Goal: Information Seeking & Learning: Check status

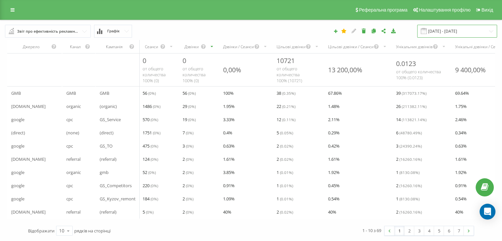
click at [464, 34] on input "[DATE] - [DATE]" at bounding box center [457, 31] width 80 height 13
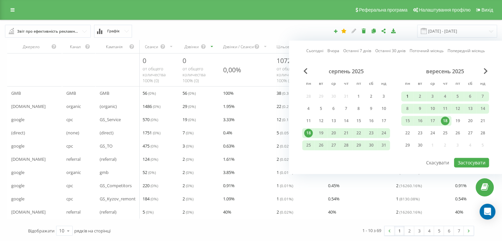
click at [409, 95] on div "1" at bounding box center [407, 96] width 9 height 9
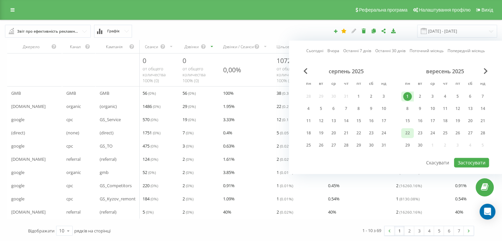
click at [409, 133] on div "22" at bounding box center [407, 133] width 9 height 9
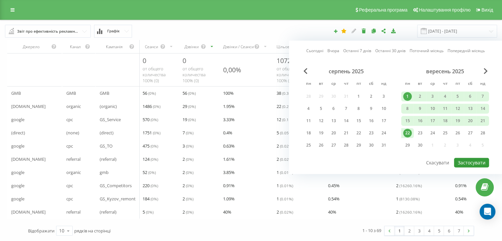
click at [480, 162] on button "Застосувати" at bounding box center [471, 163] width 35 height 10
type input "[DATE] - [DATE]"
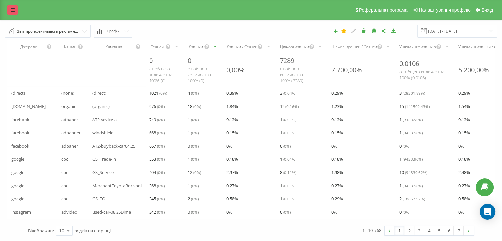
click at [9, 11] on link at bounding box center [13, 9] width 12 height 9
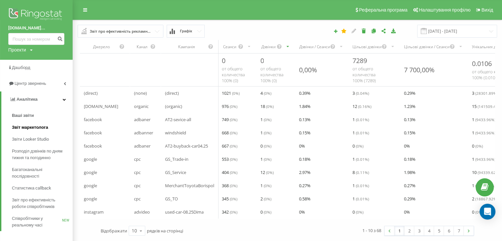
click at [39, 127] on span "Звіт маркетолога" at bounding box center [30, 127] width 36 height 7
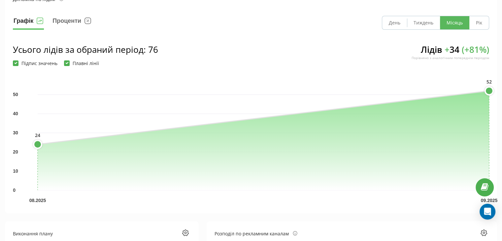
click at [451, 23] on button "Місяць" at bounding box center [454, 22] width 29 height 13
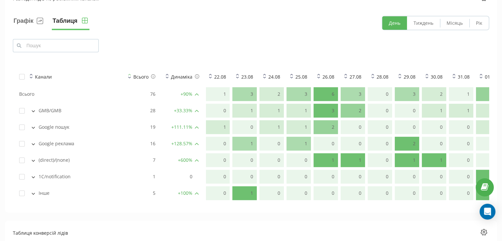
scroll to position [495, 0]
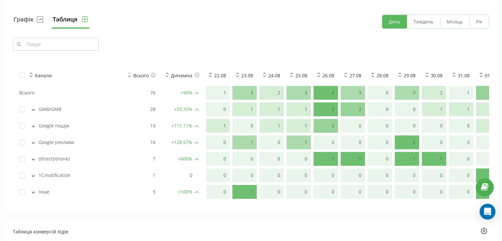
click at [33, 191] on button at bounding box center [33, 192] width 7 height 6
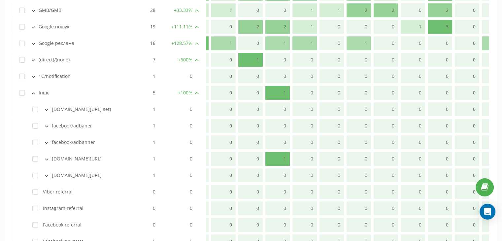
scroll to position [594, 0]
click at [32, 124] on div "facebook/adbaner" at bounding box center [68, 125] width 99 height 7
click at [34, 123] on label at bounding box center [35, 123] width 6 height 0
checkbox input "true"
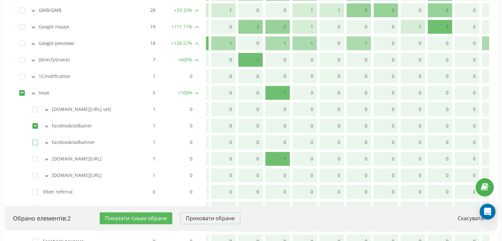
click at [36, 140] on label at bounding box center [35, 140] width 6 height 0
checkbox input "true"
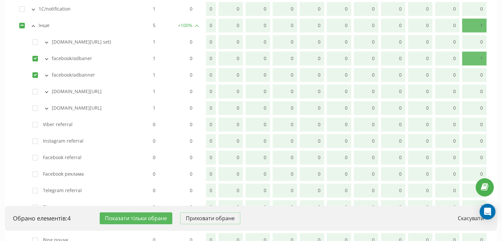
scroll to position [660, 0]
click at [47, 77] on icon at bounding box center [46, 77] width 3 height 2
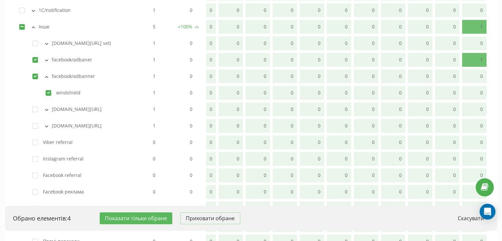
click at [47, 77] on icon at bounding box center [46, 77] width 3 height 2
click at [47, 62] on button at bounding box center [46, 60] width 7 height 6
click at [47, 61] on button at bounding box center [46, 60] width 7 height 6
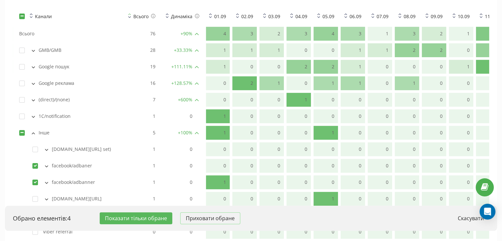
scroll to position [528, 0]
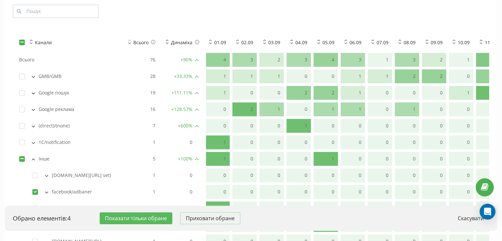
click at [310, 25] on section "Розподіл лідів по рекламним каналам Графік Таблиця День Тиждень Місяць Рік Кана…" at bounding box center [251, 172] width 492 height 441
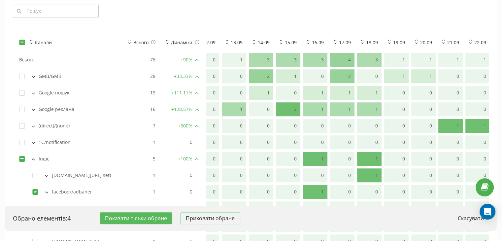
click at [32, 156] on button at bounding box center [33, 159] width 7 height 6
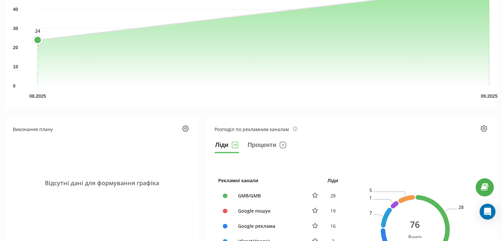
scroll to position [46, 0]
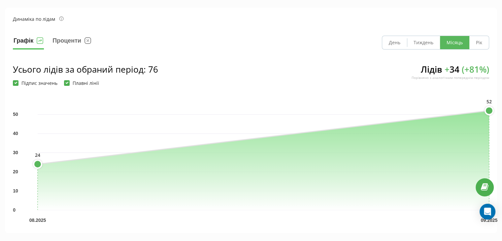
click at [23, 40] on button "Графік" at bounding box center [28, 43] width 31 height 14
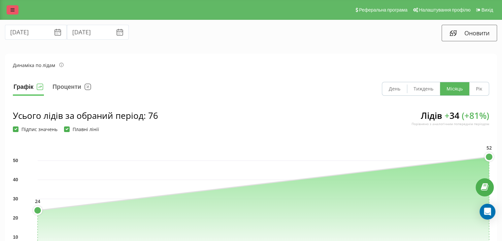
click at [12, 11] on icon at bounding box center [13, 10] width 4 height 5
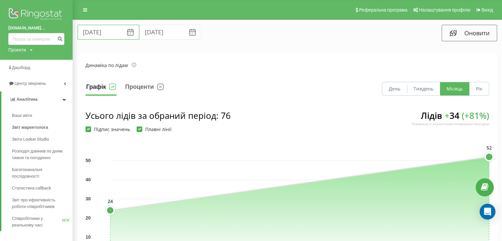
click at [101, 32] on input "22.08.2025" at bounding box center [109, 32] width 62 height 15
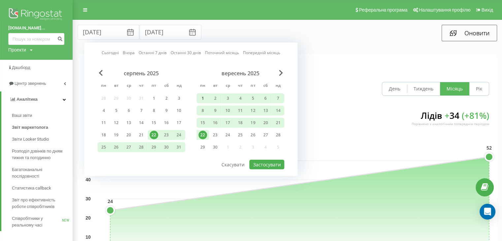
click at [202, 99] on div "1" at bounding box center [202, 98] width 9 height 9
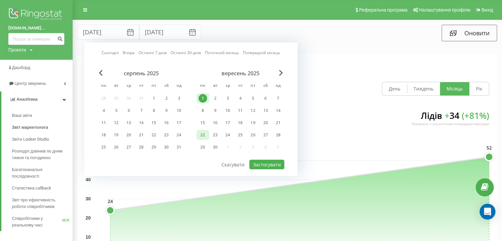
click at [206, 134] on div "22" at bounding box center [202, 135] width 9 height 9
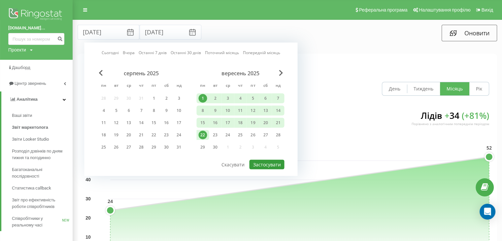
click at [259, 160] on button "Застосувати" at bounding box center [266, 165] width 35 height 10
type input "01.09.2025"
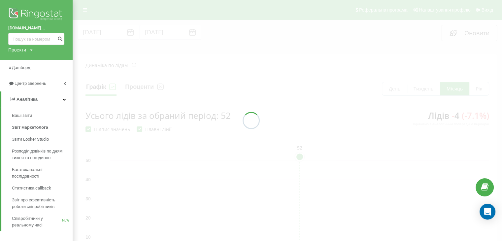
scroll to position [0, 381]
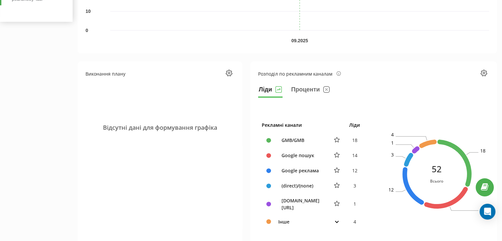
scroll to position [264, 0]
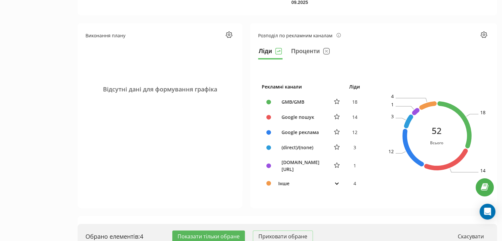
click at [334, 180] on button at bounding box center [337, 183] width 8 height 6
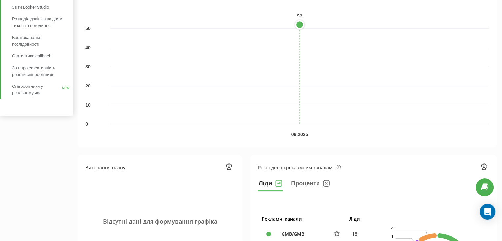
scroll to position [33, 0]
